Goal: Task Accomplishment & Management: Manage account settings

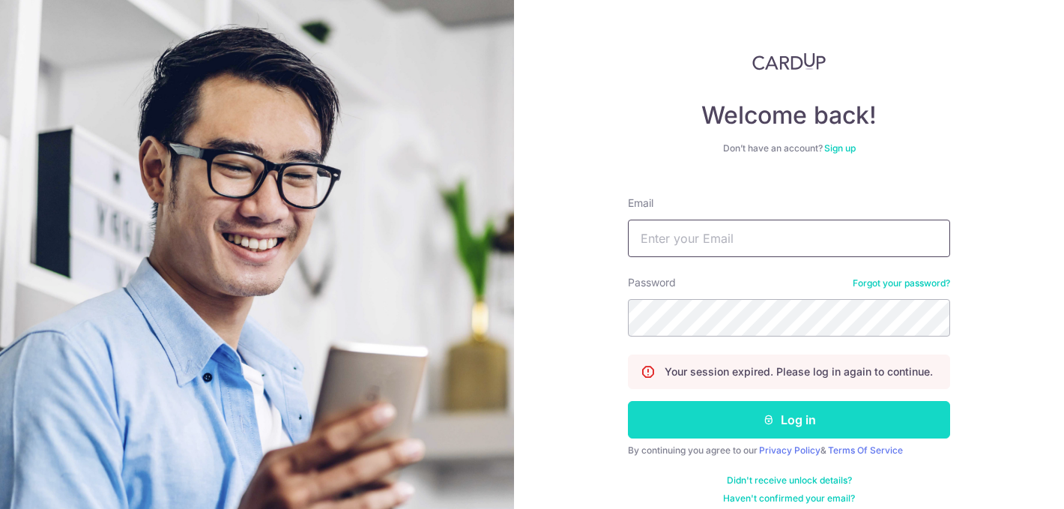
type input "[EMAIL_ADDRESS][DOMAIN_NAME]"
click at [724, 415] on button "Log in" at bounding box center [789, 419] width 322 height 37
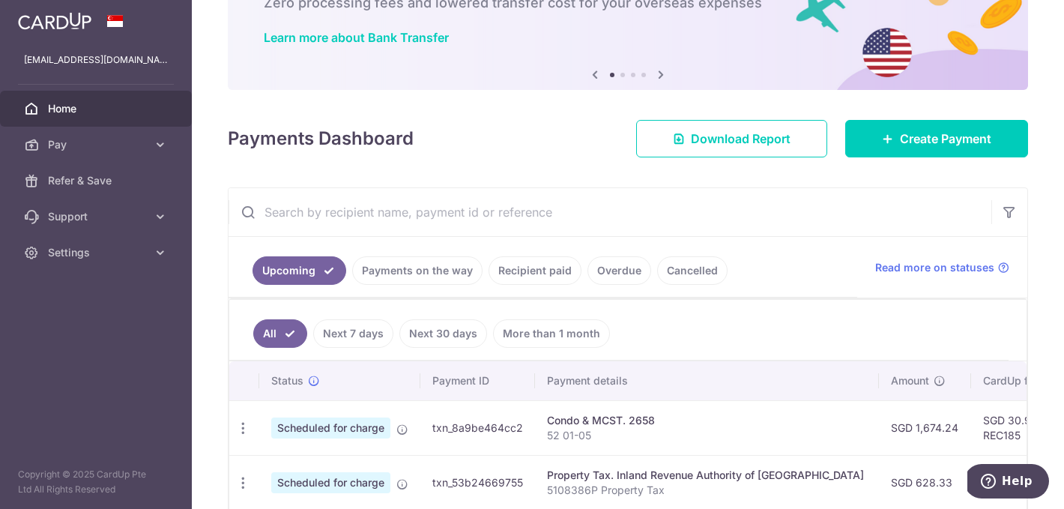
scroll to position [167, 0]
